Goal: Information Seeking & Learning: Learn about a topic

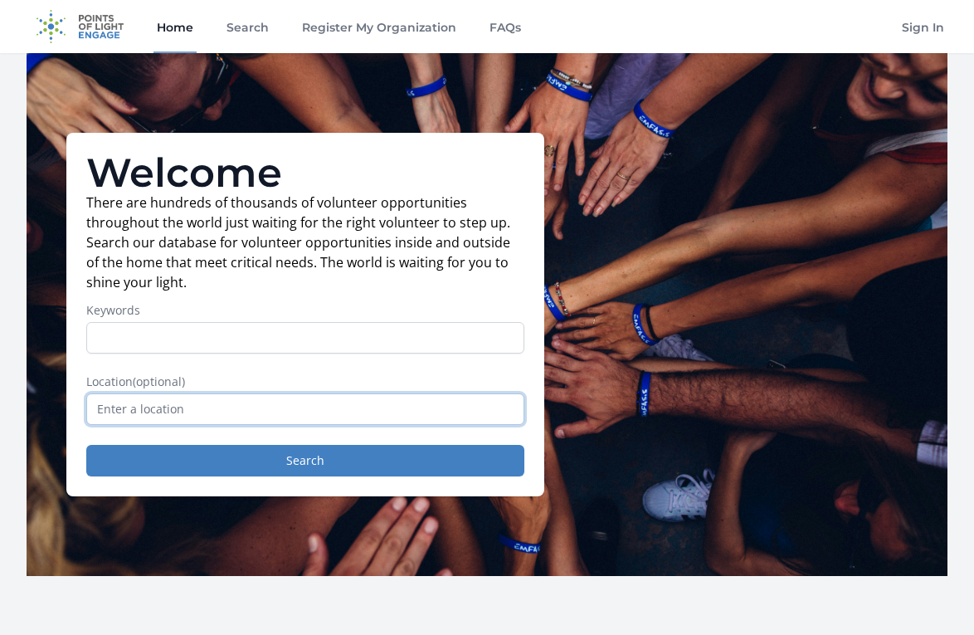
click at [208, 416] on input "text" at bounding box center [305, 409] width 438 height 32
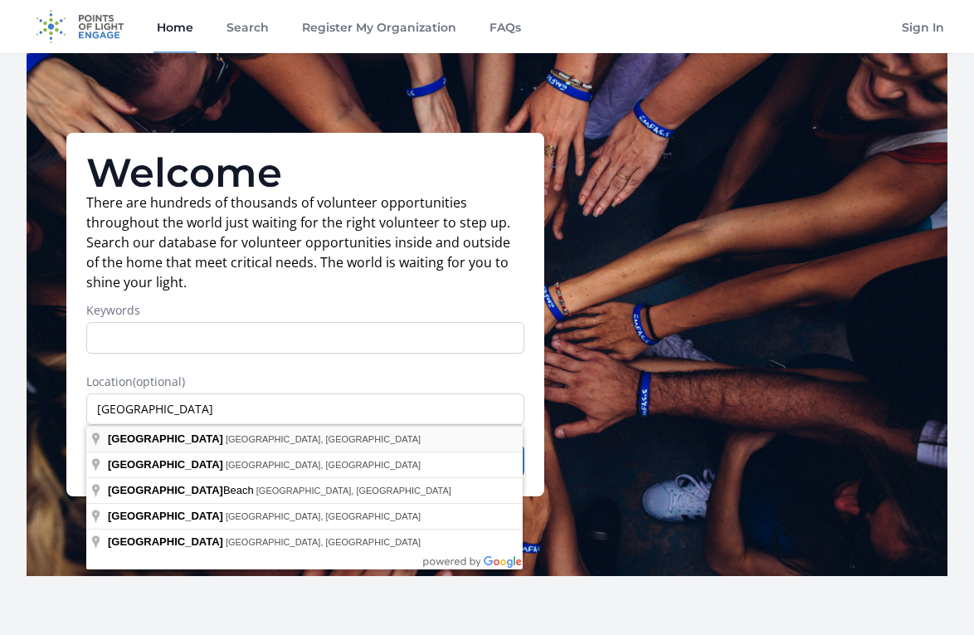
type input "[GEOGRAPHIC_DATA] [GEOGRAPHIC_DATA], [GEOGRAPHIC_DATA]"
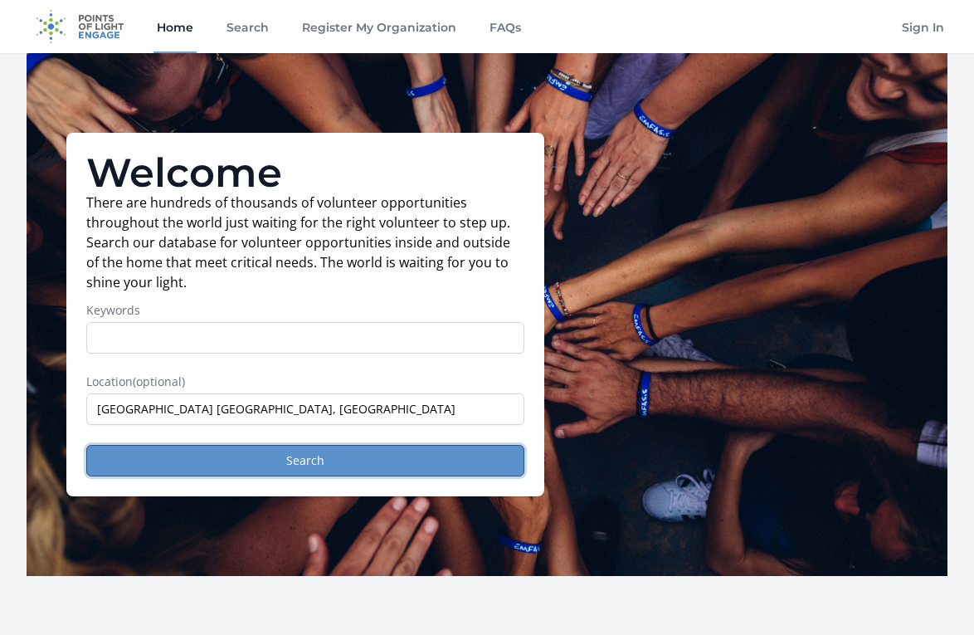
click at [305, 471] on button "Search" at bounding box center [305, 461] width 438 height 32
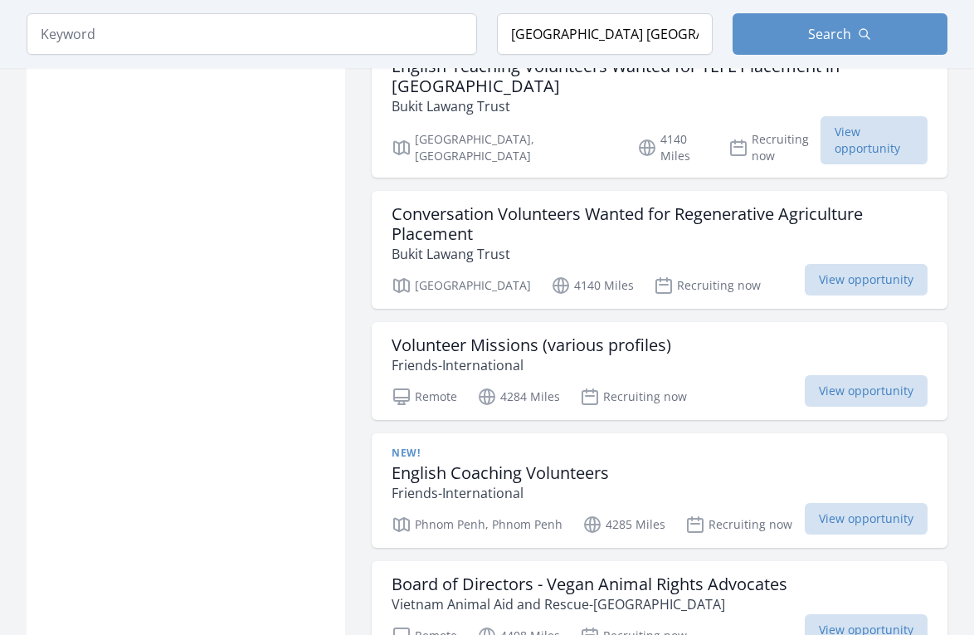
scroll to position [2158, 0]
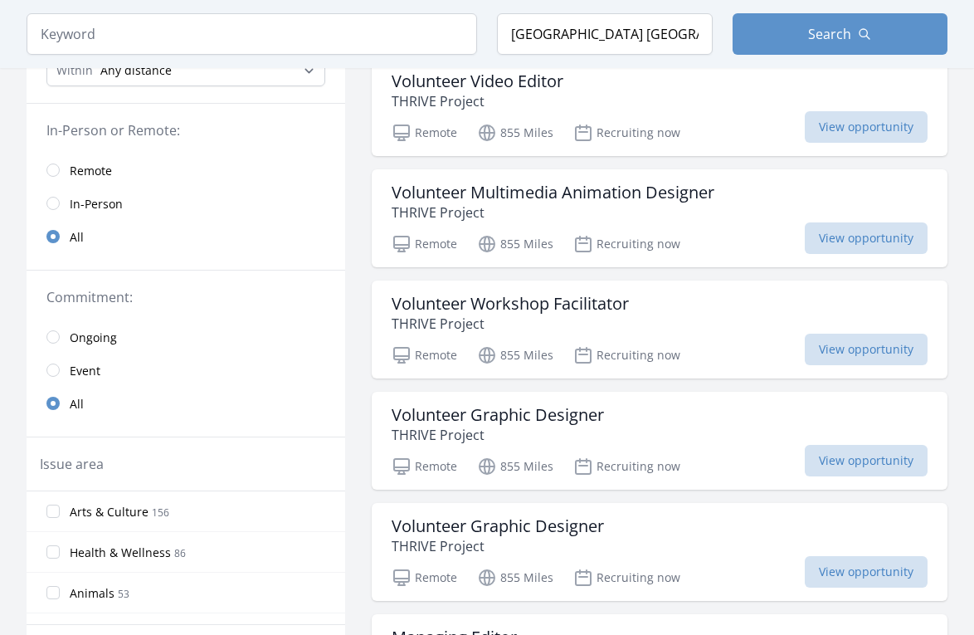
scroll to position [163, 0]
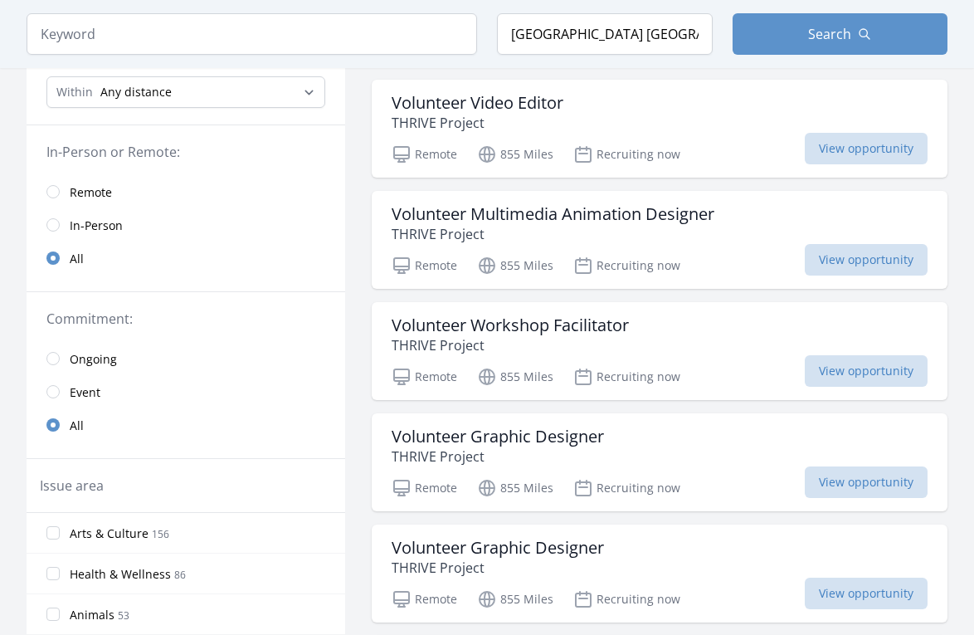
click at [97, 190] on span "Remote" at bounding box center [91, 192] width 42 height 17
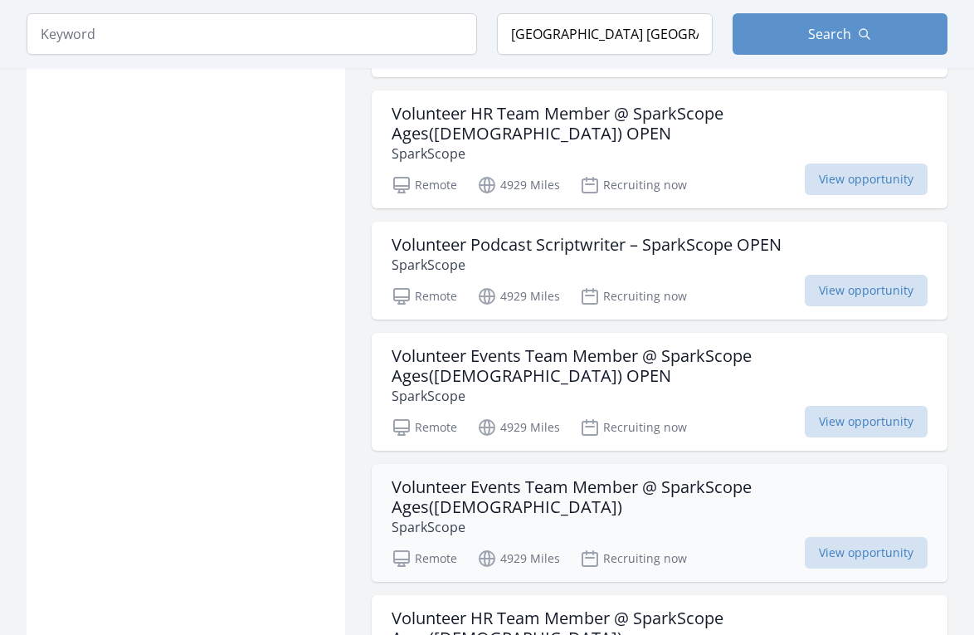
scroll to position [1998, 0]
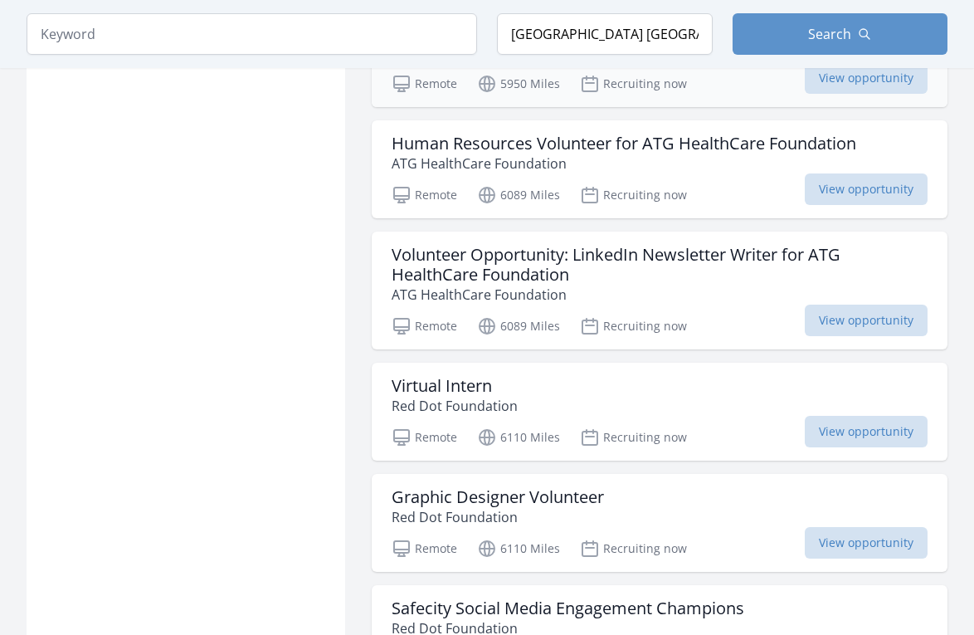
scroll to position [4405, 0]
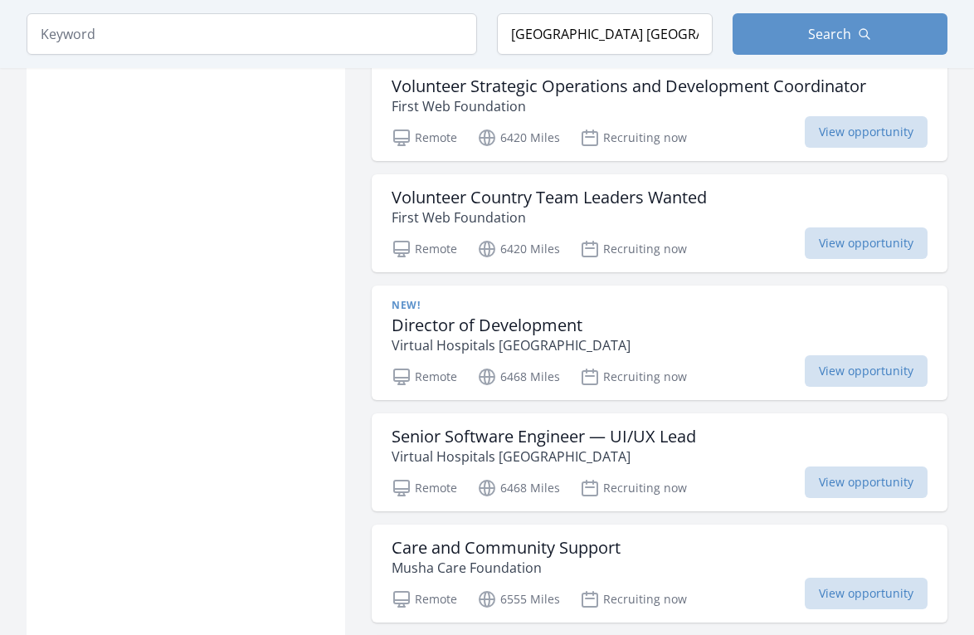
scroll to position [6231, 0]
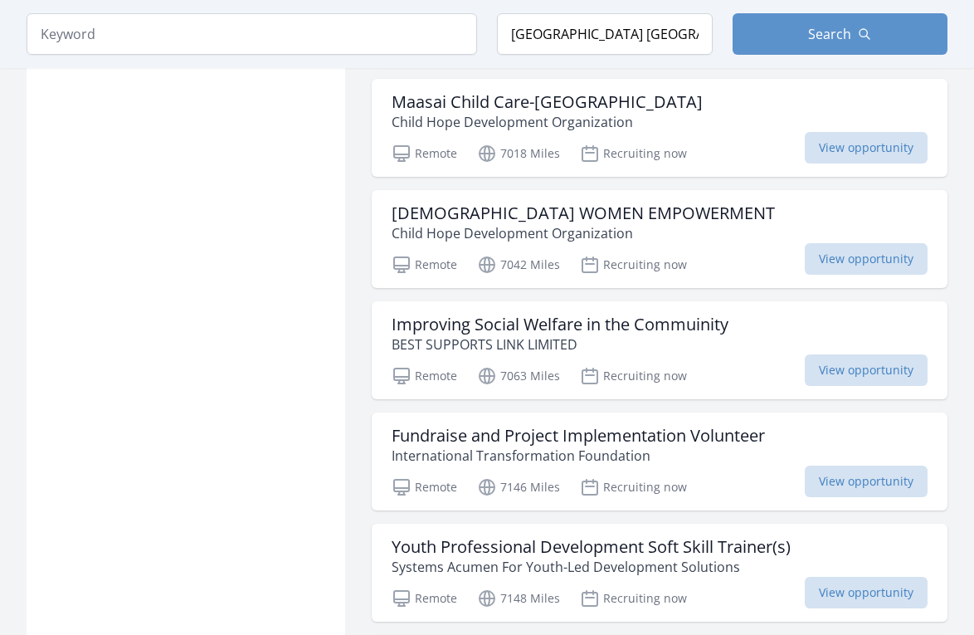
scroll to position [8969, 0]
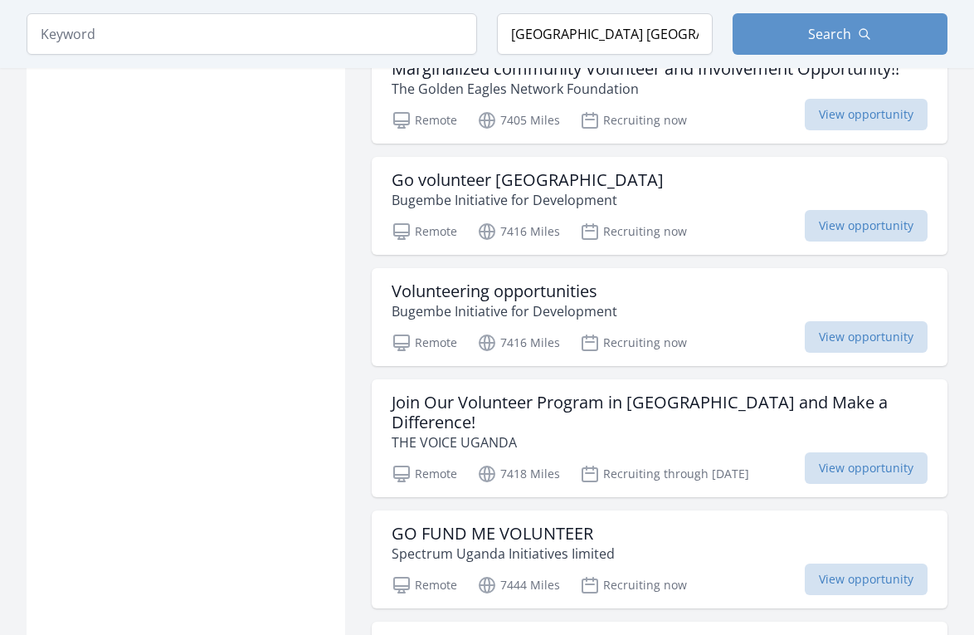
scroll to position [11293, 0]
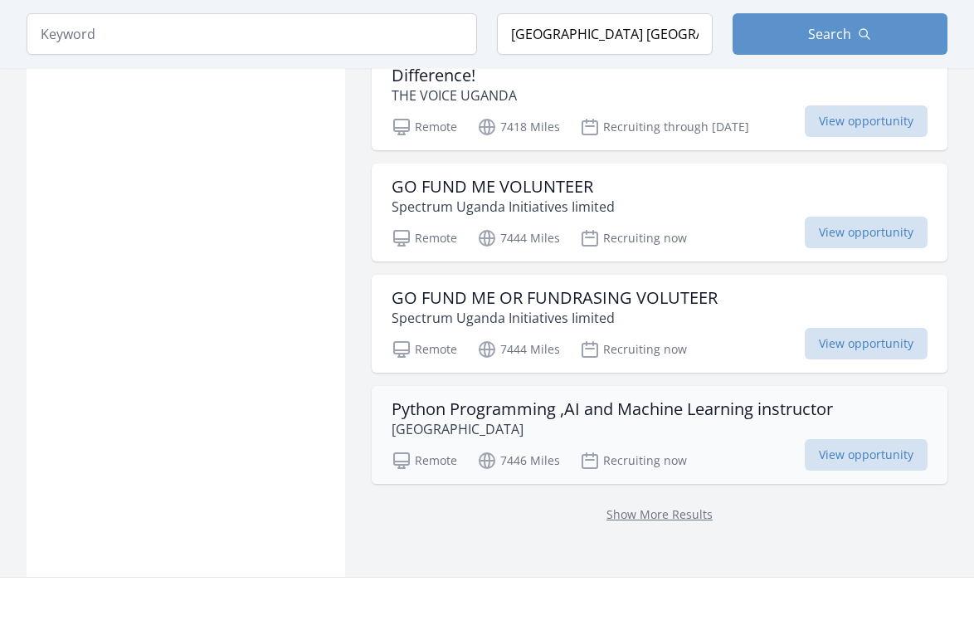
scroll to position [11569, 0]
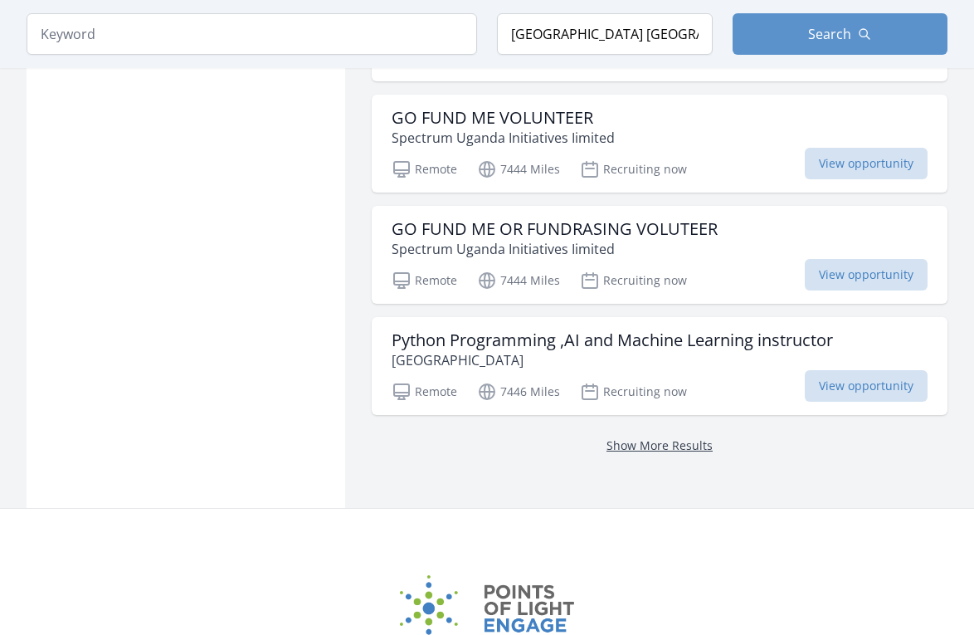
click at [691, 437] on link "Show More Results" at bounding box center [660, 445] width 106 height 16
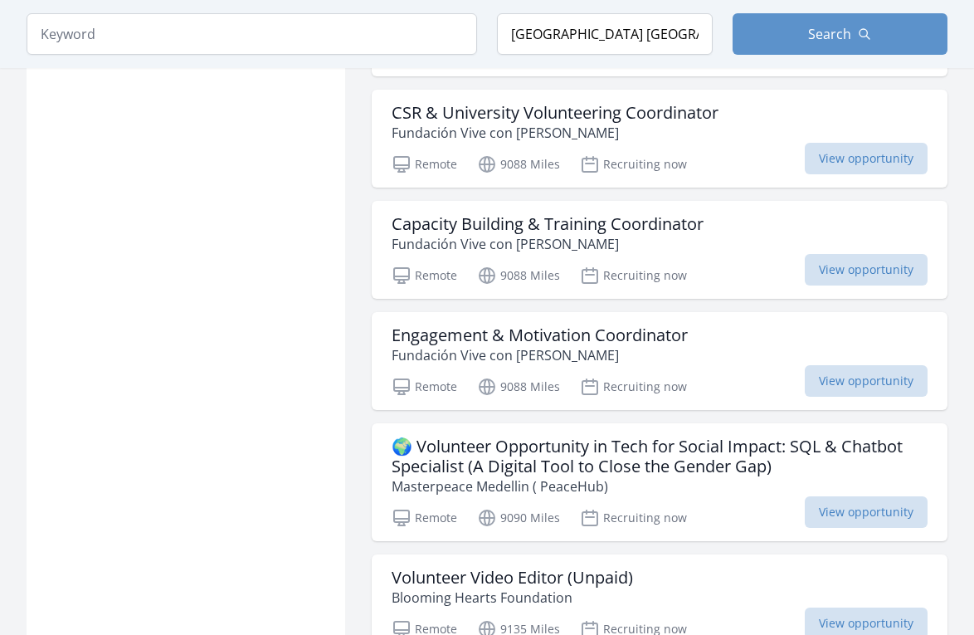
scroll to position [13146, 0]
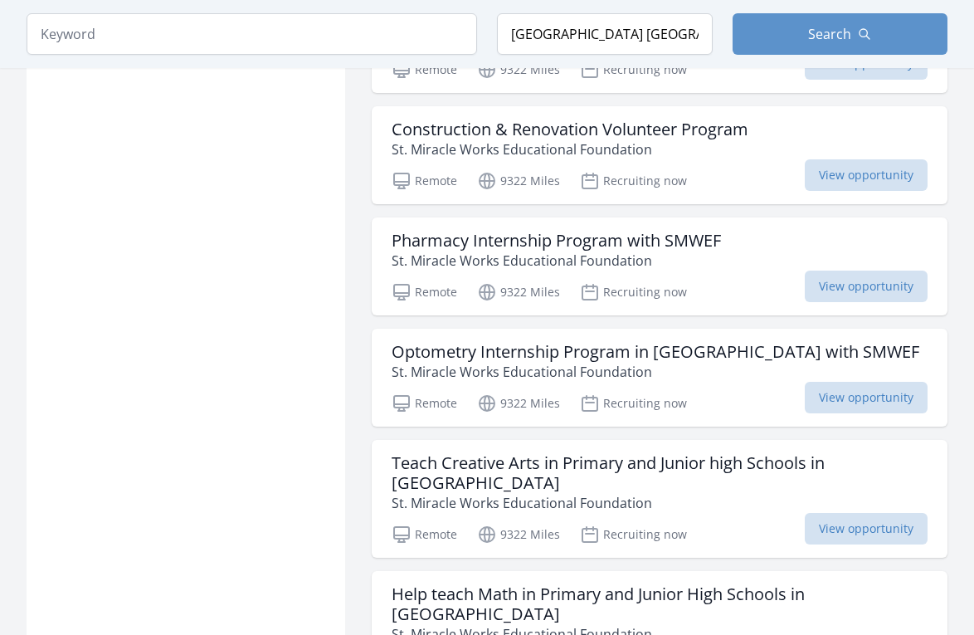
scroll to position [15801, 0]
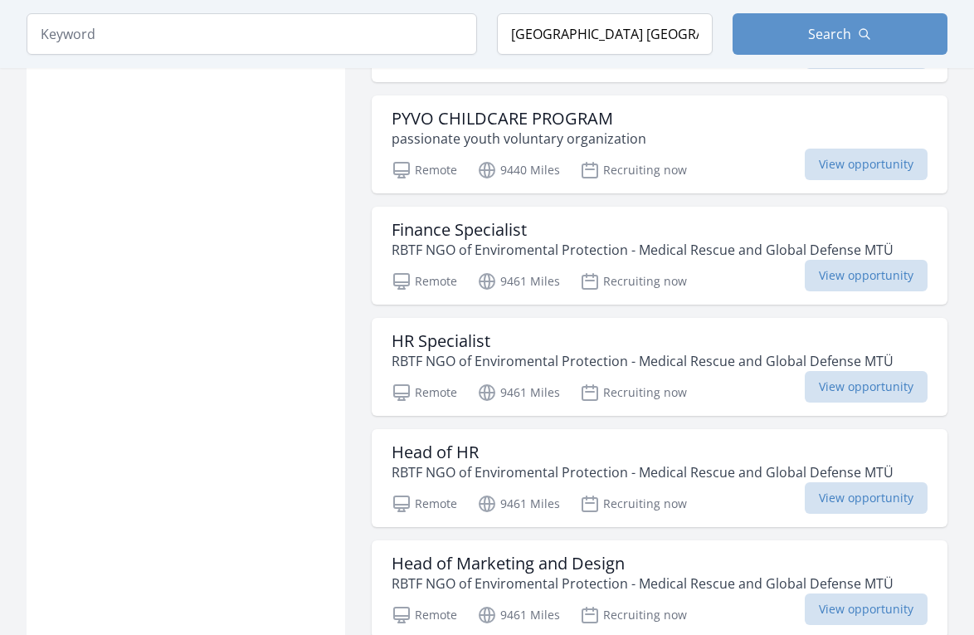
scroll to position [18208, 0]
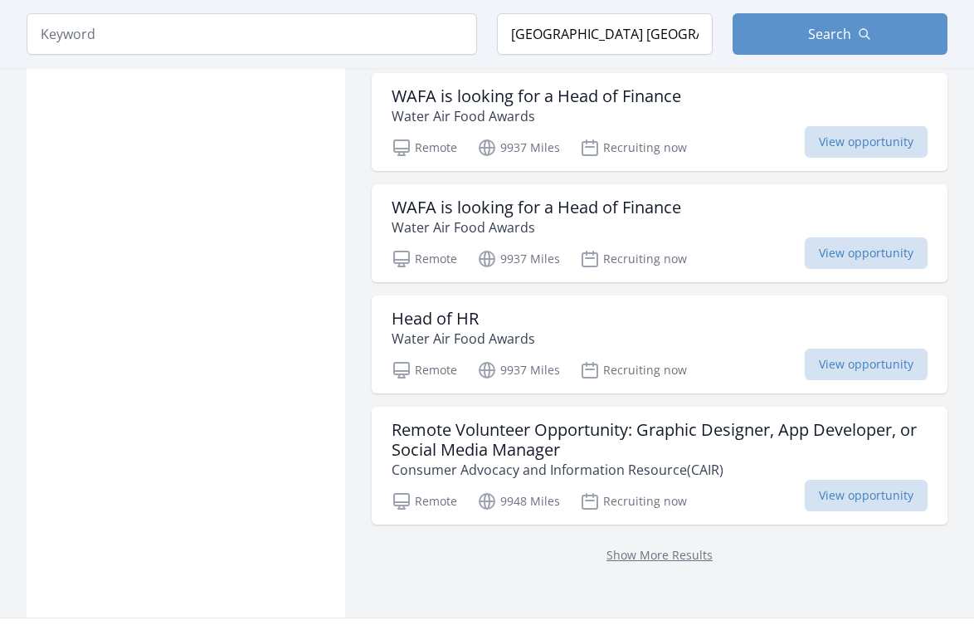
scroll to position [20677, 0]
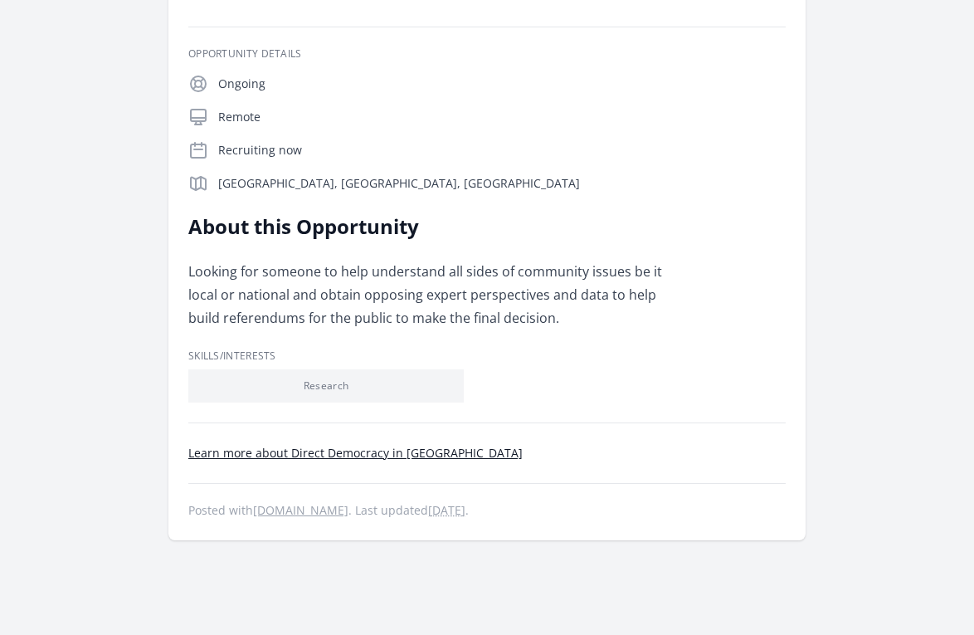
scroll to position [166, 0]
